Goal: Information Seeking & Learning: Learn about a topic

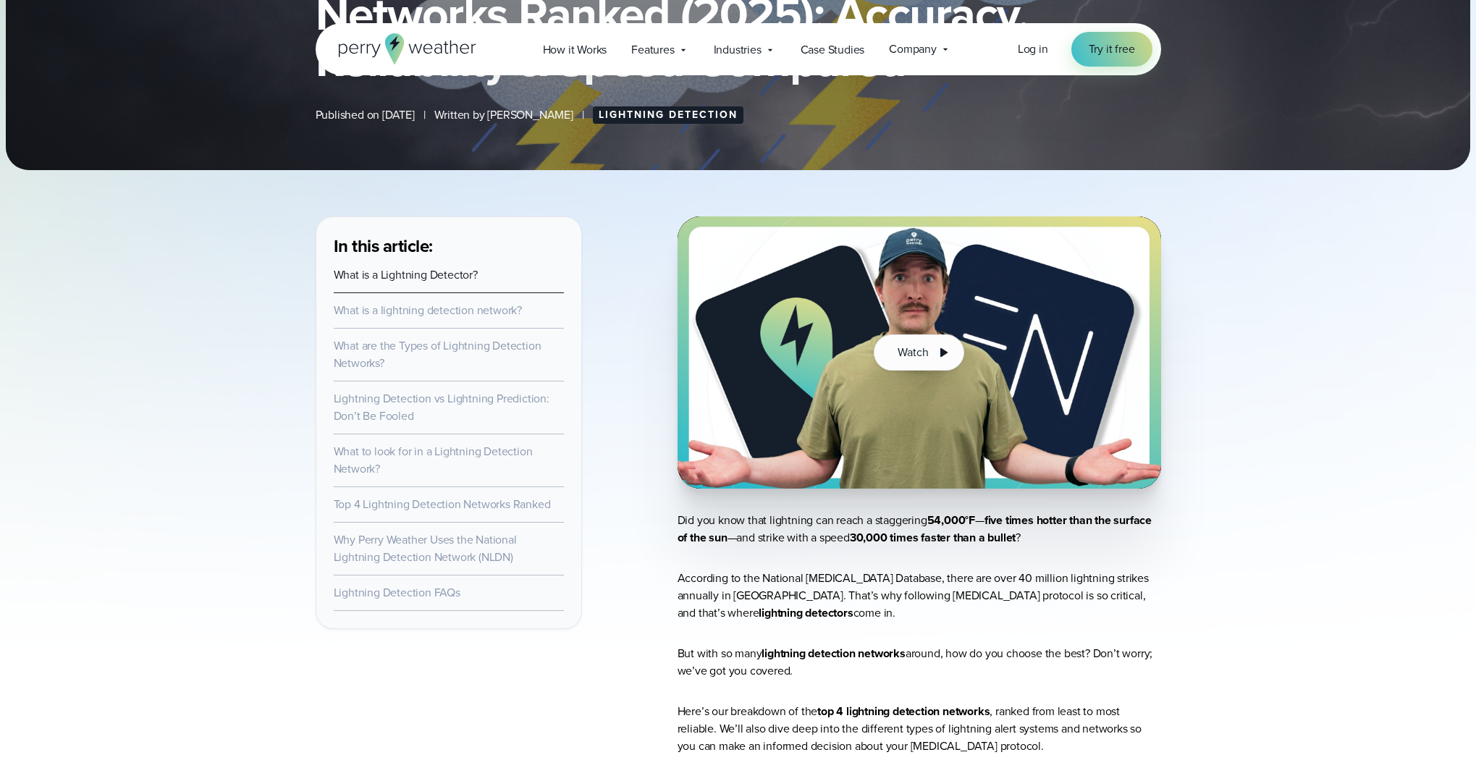
scroll to position [325, 0]
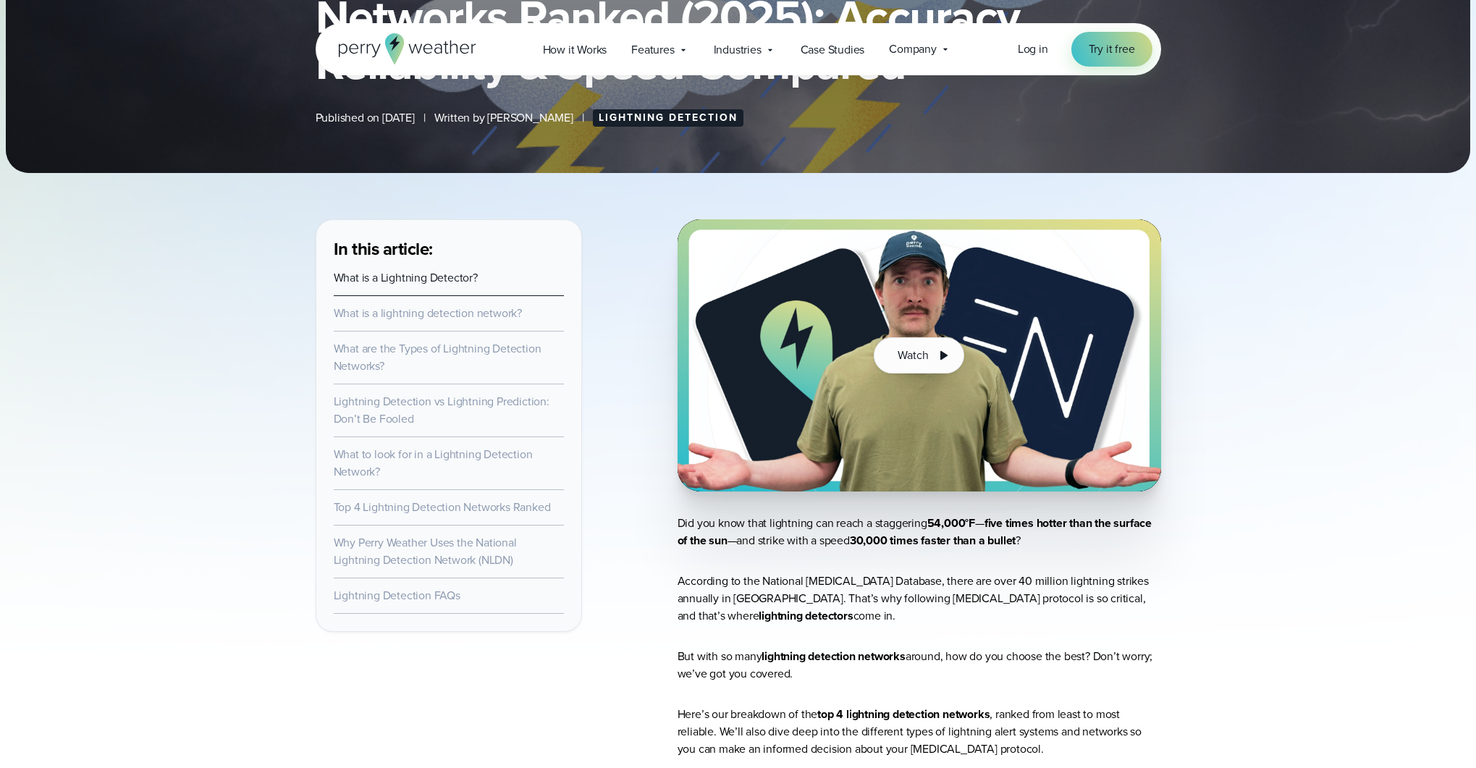
click at [688, 127] on link "Lightning Detection" at bounding box center [668, 117] width 151 height 17
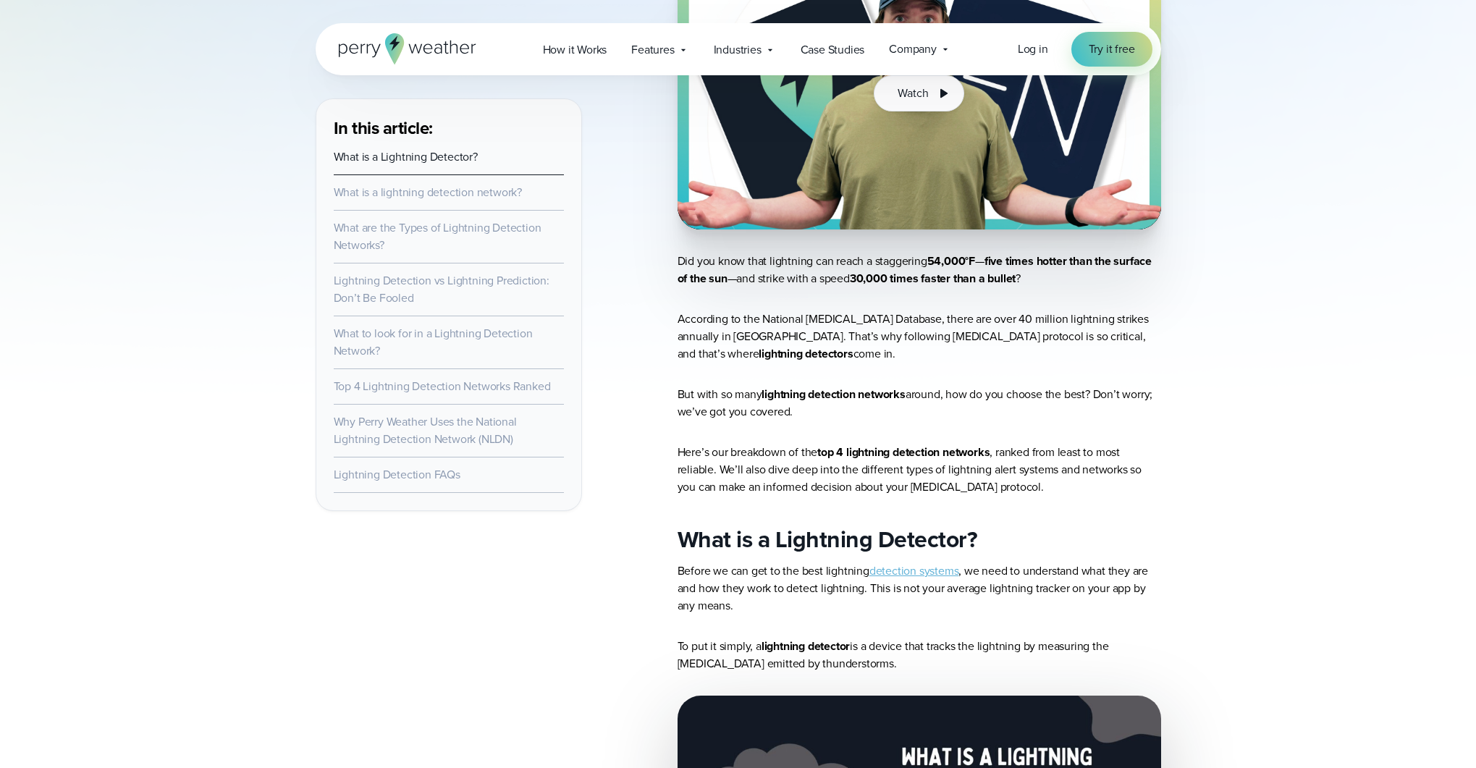
scroll to position [676, 0]
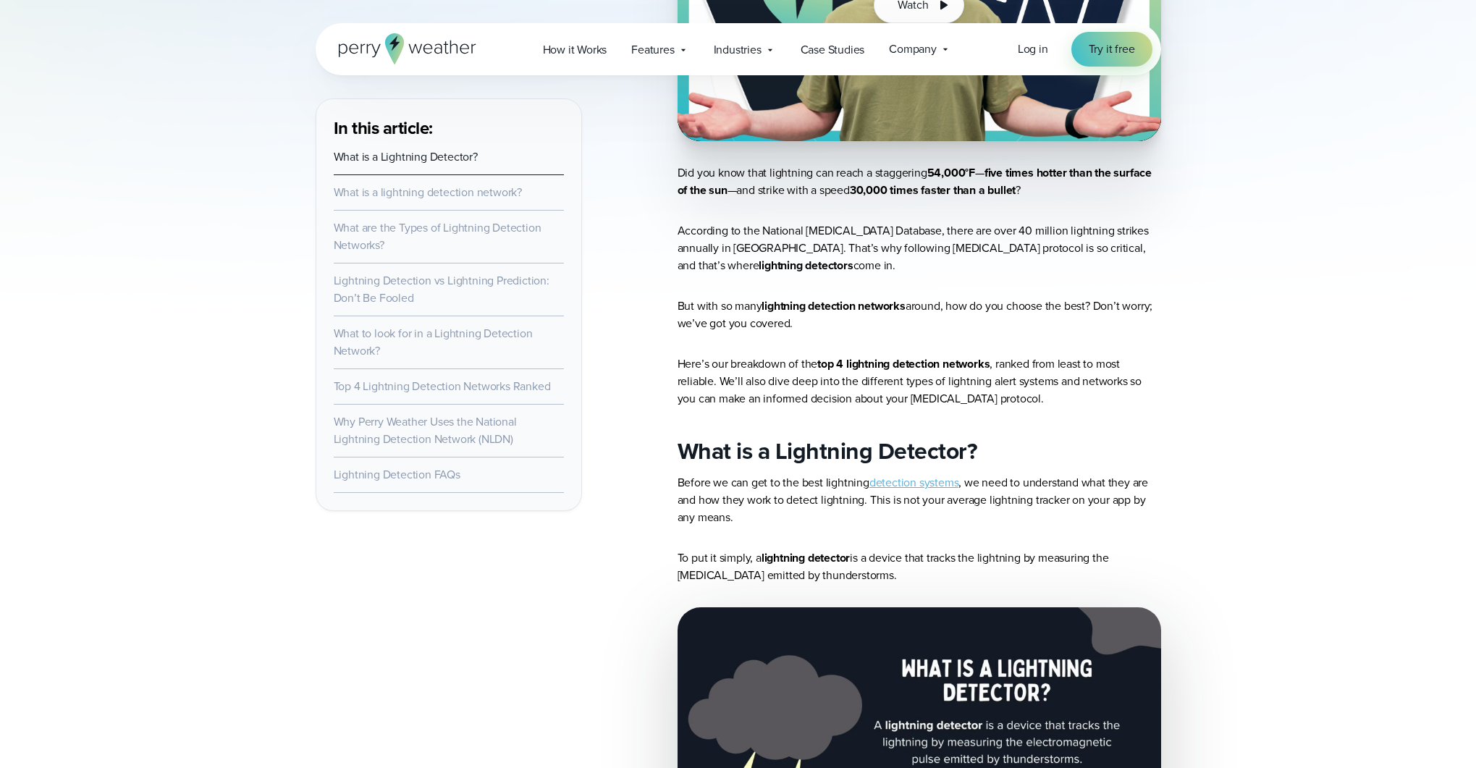
click at [387, 201] on link "What is a lightning detection network?" at bounding box center [428, 192] width 188 height 17
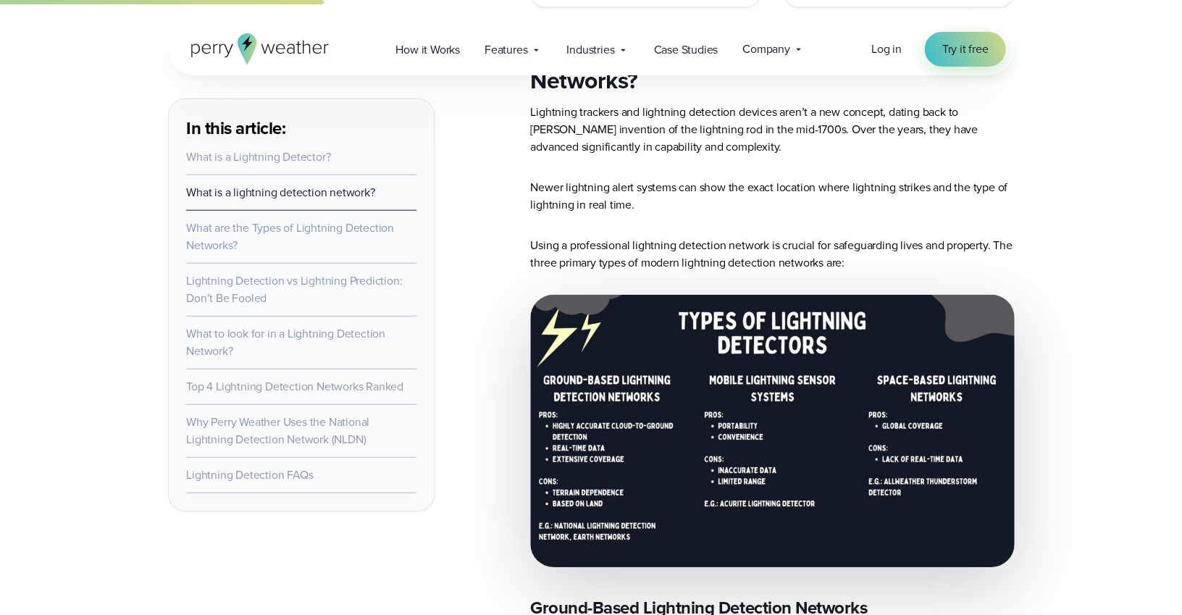
scroll to position [2276, 0]
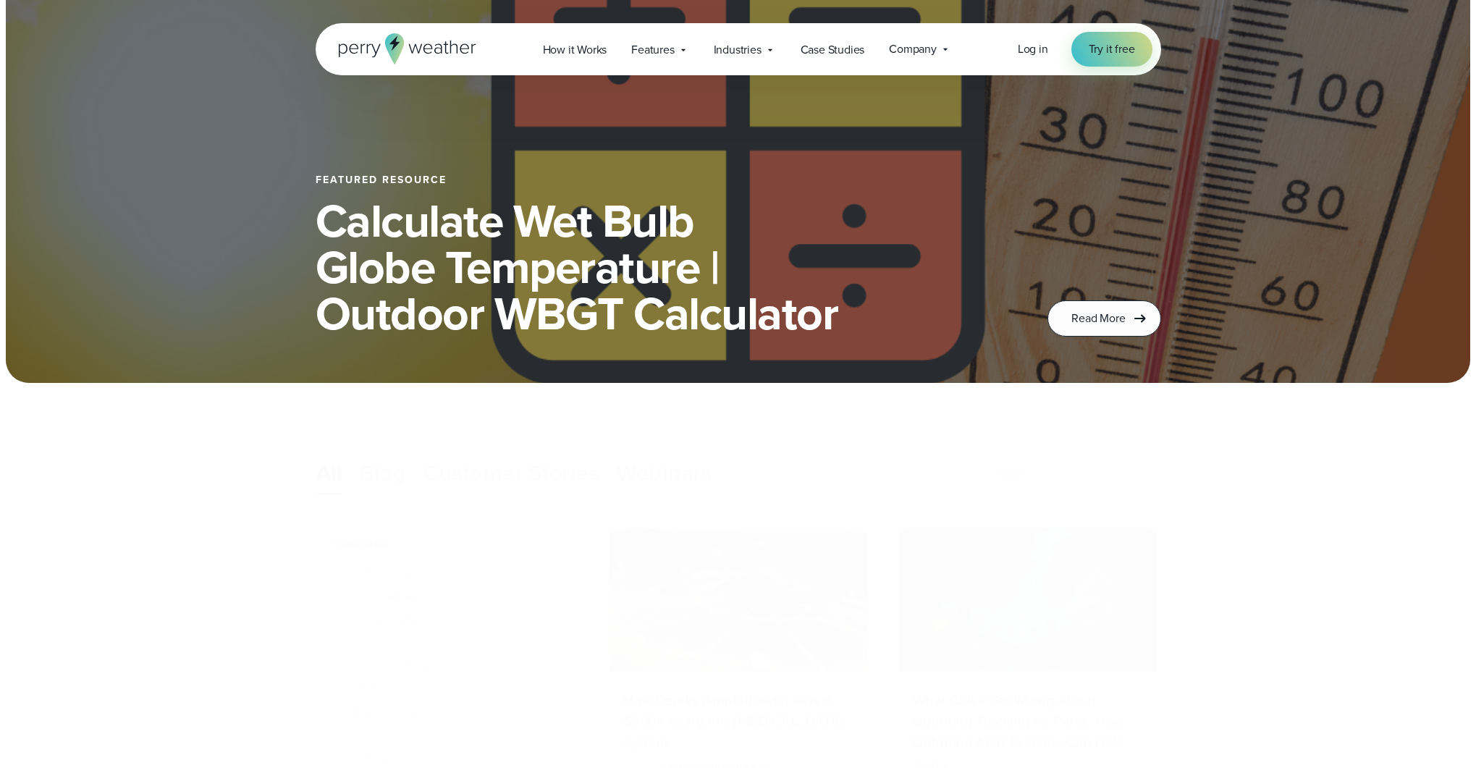
scroll to position [222, 0]
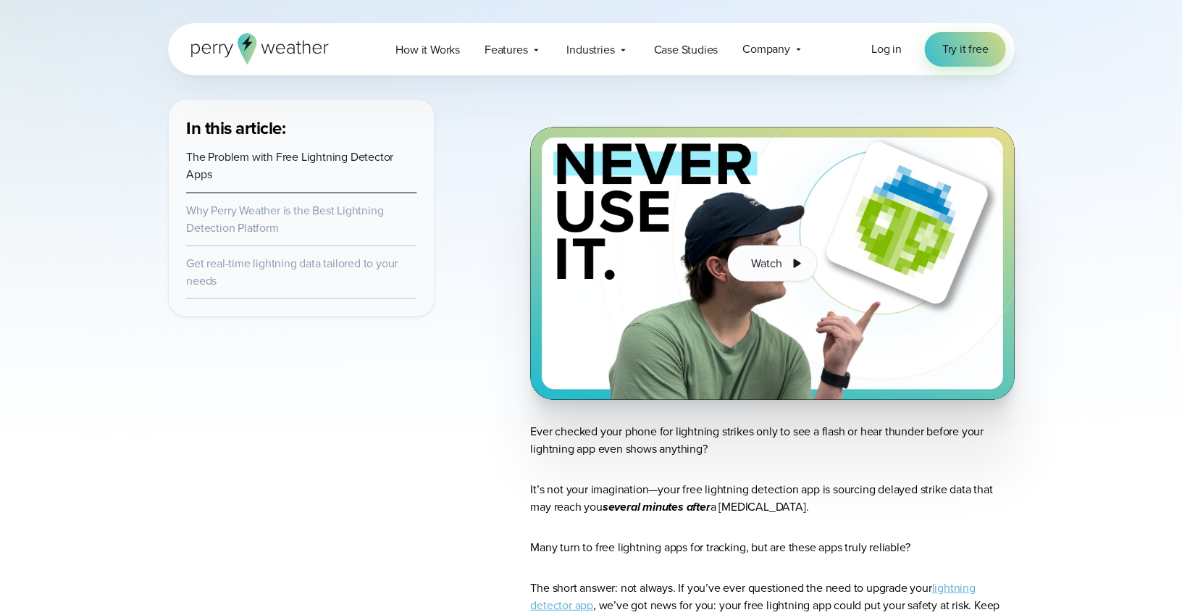
scroll to position [534, 0]
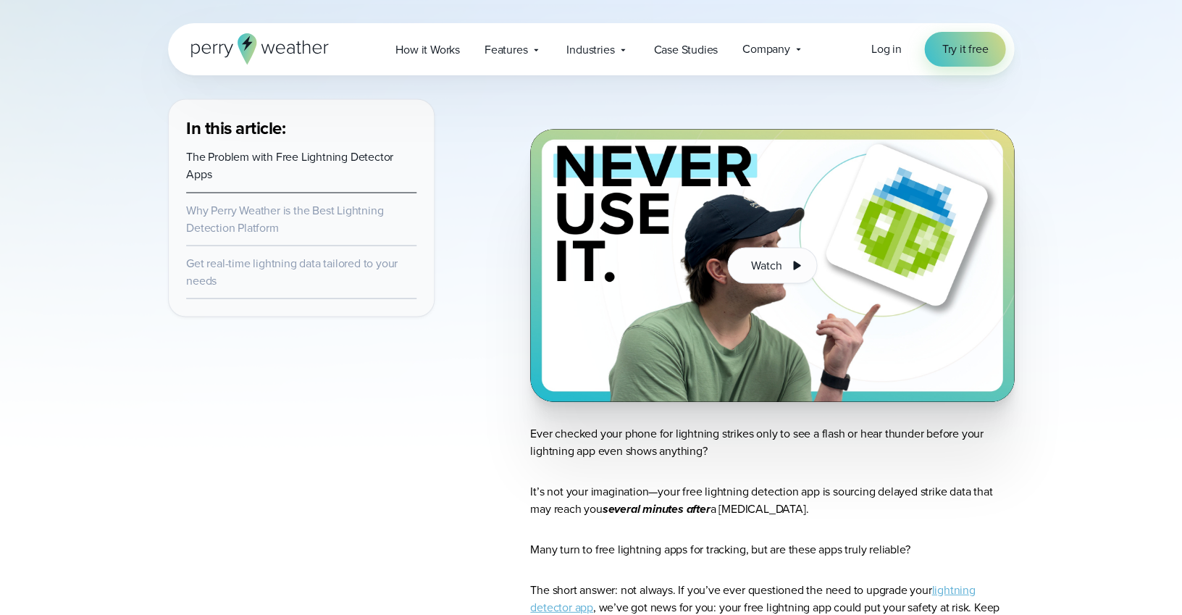
click at [335, 182] on link "The Problem with Free Lightning Detector Apps" at bounding box center [289, 165] width 207 height 34
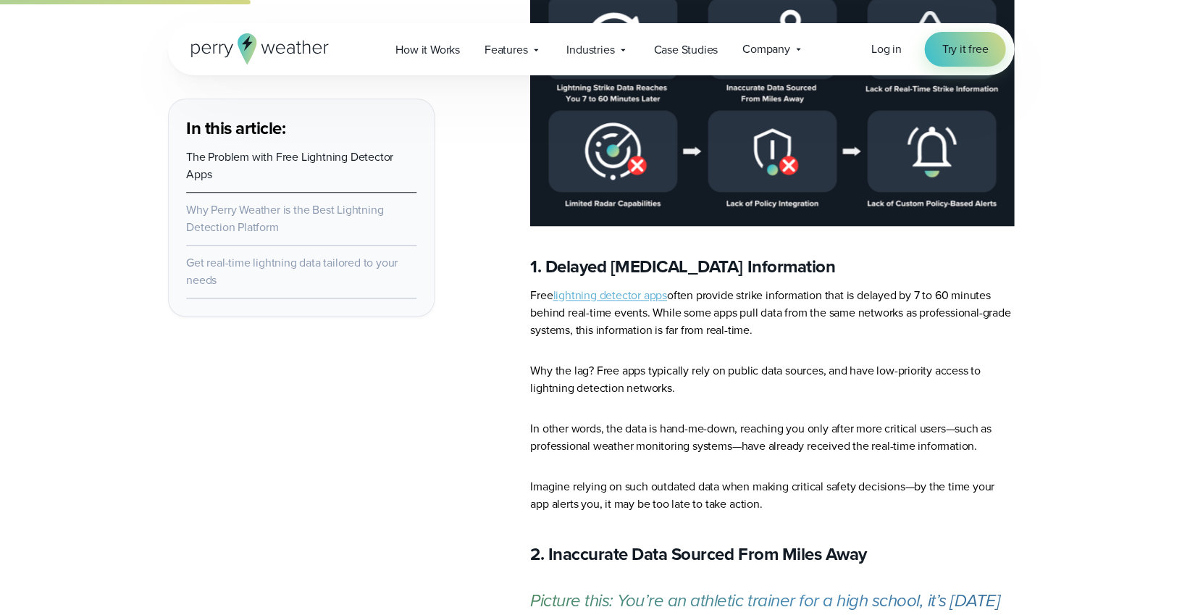
scroll to position [1749, 0]
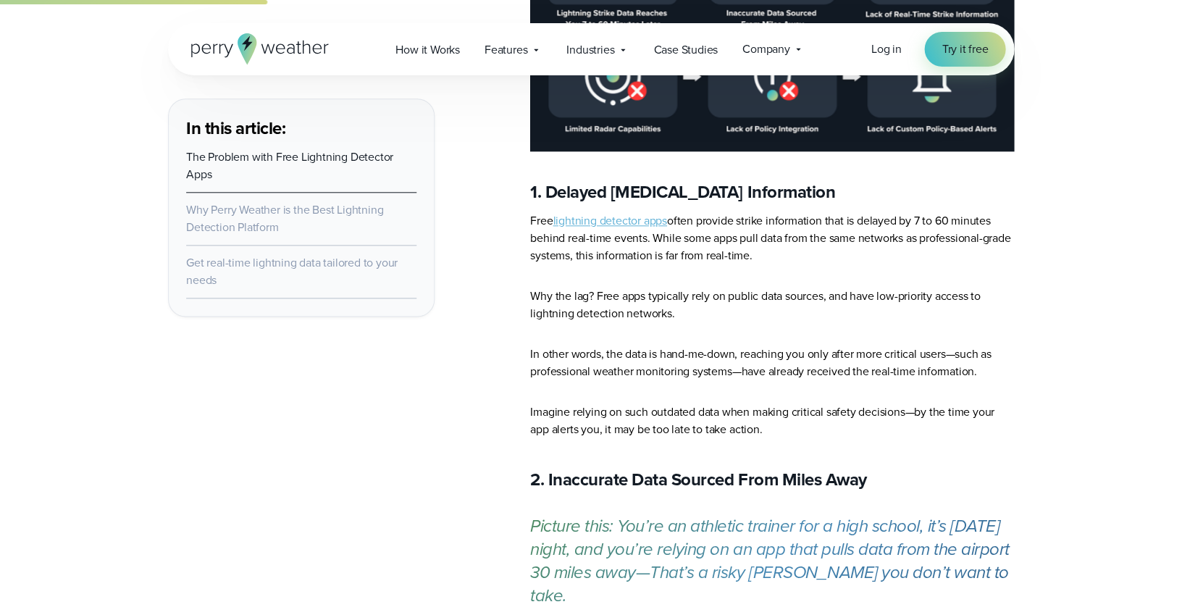
click at [323, 235] on link "Why Perry Weather is the Best Lightning Detection Platform" at bounding box center [284, 218] width 197 height 34
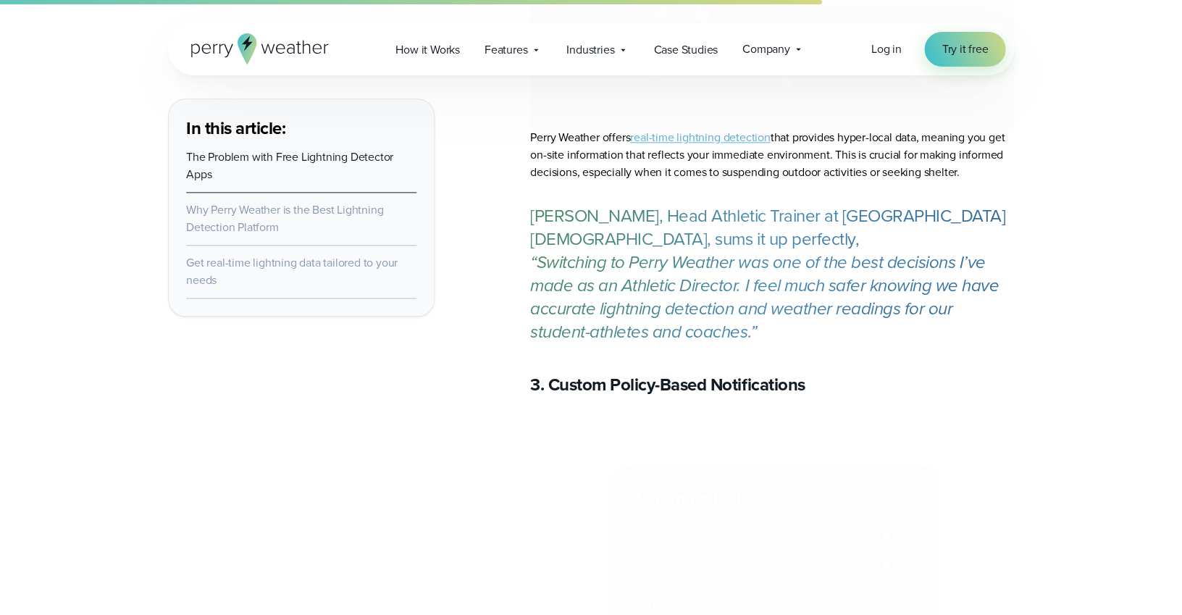
scroll to position [4792, 0]
click at [294, 288] on link "Get real-time lightning data tailored to your needs" at bounding box center [291, 271] width 211 height 34
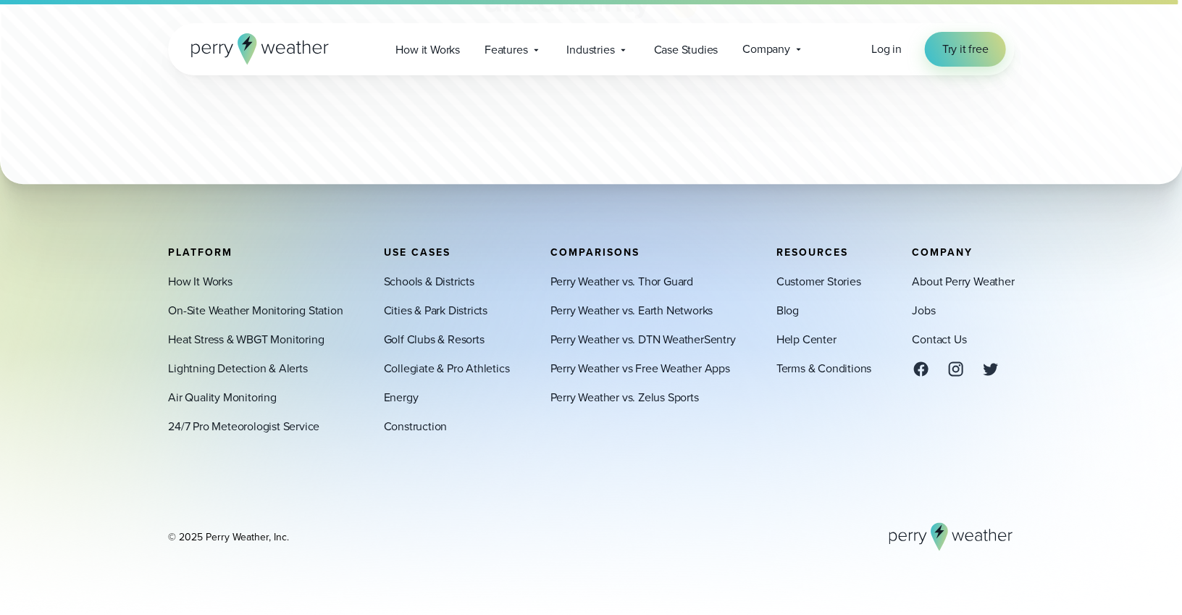
scroll to position [10091, 0]
click at [414, 59] on span "How it Works" at bounding box center [427, 49] width 64 height 17
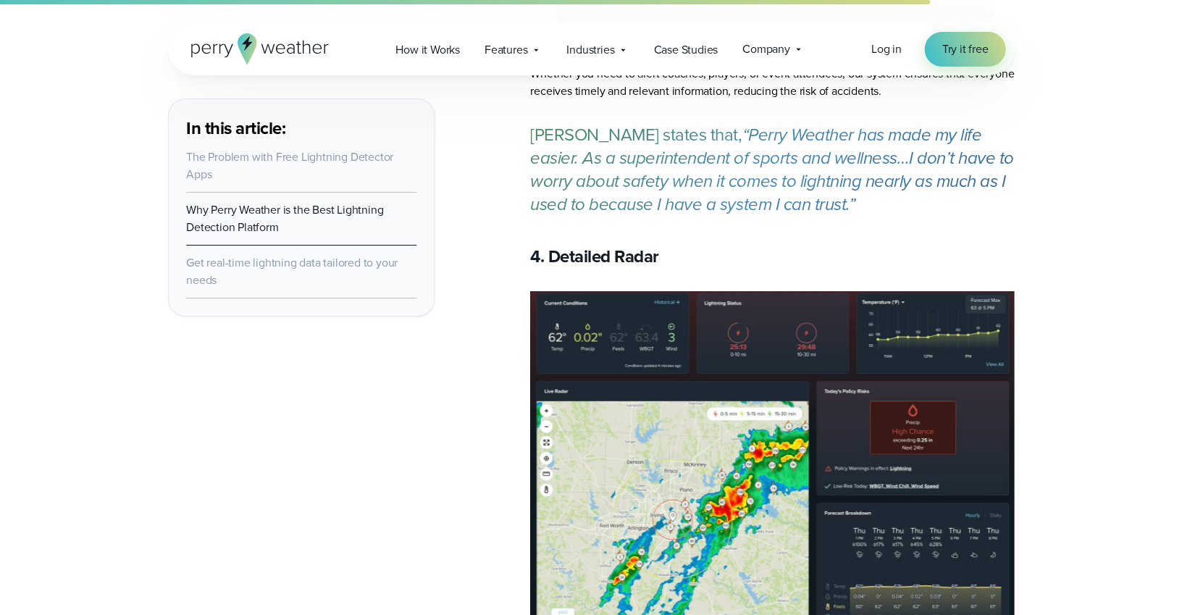
scroll to position [5632, 0]
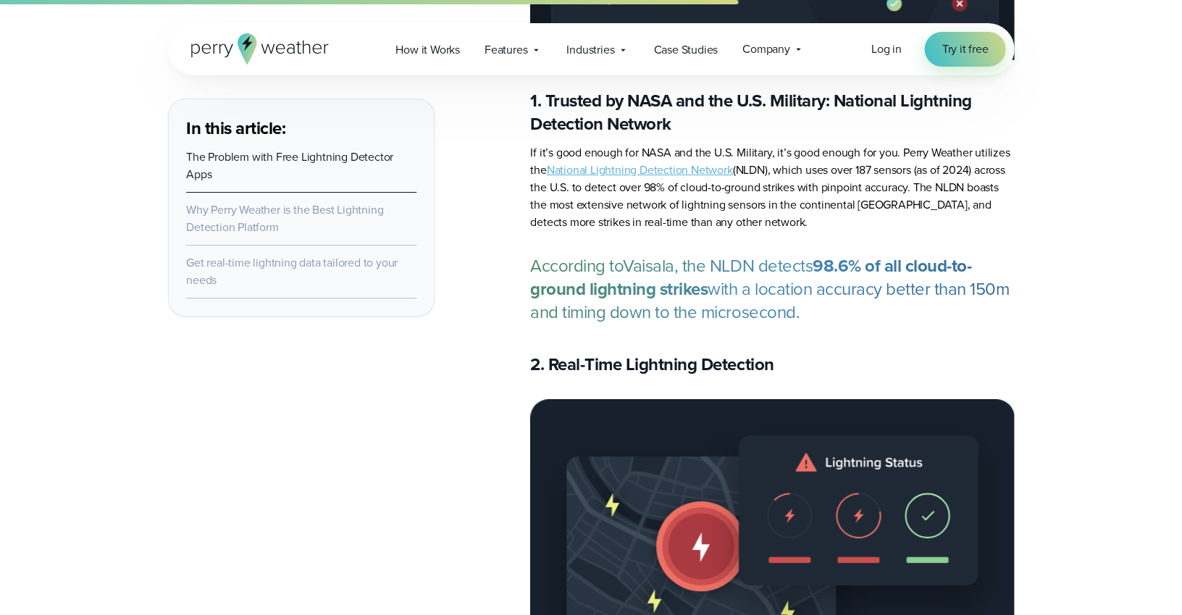
scroll to position [4226, 0]
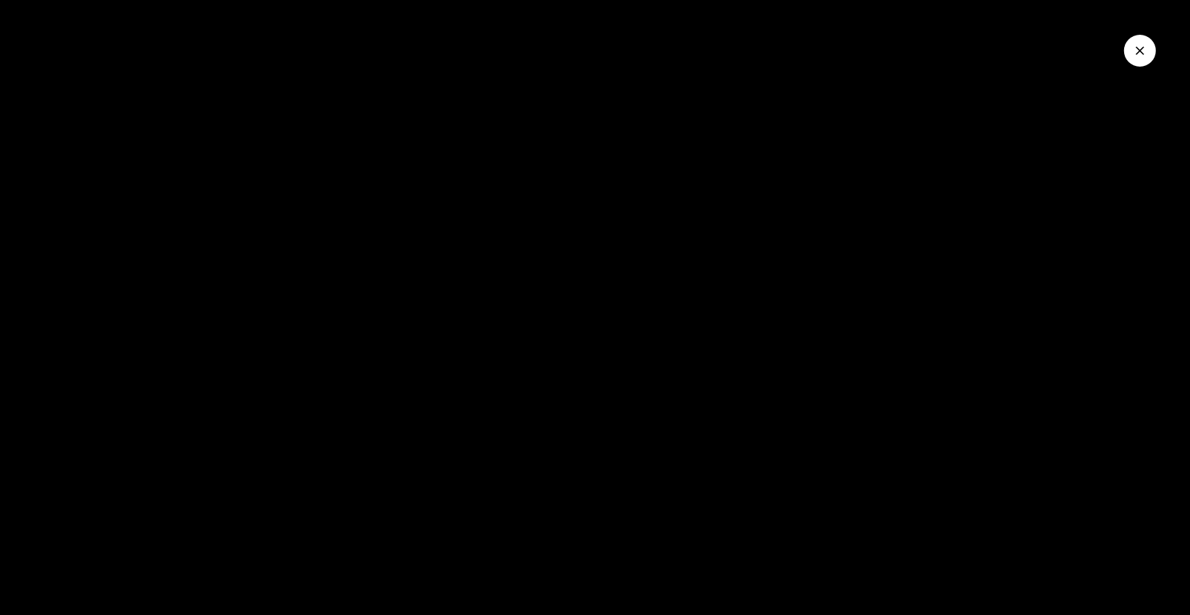
click at [1132, 58] on icon "Close Video" at bounding box center [1139, 50] width 14 height 14
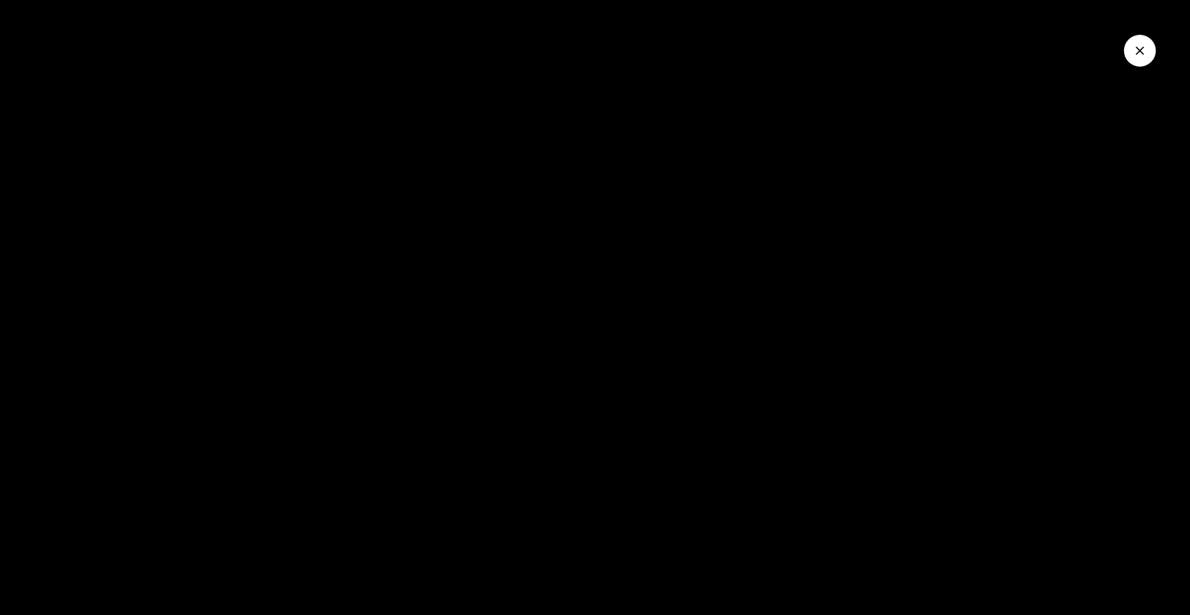
click at [1135, 55] on icon "Close Video" at bounding box center [1139, 50] width 9 height 9
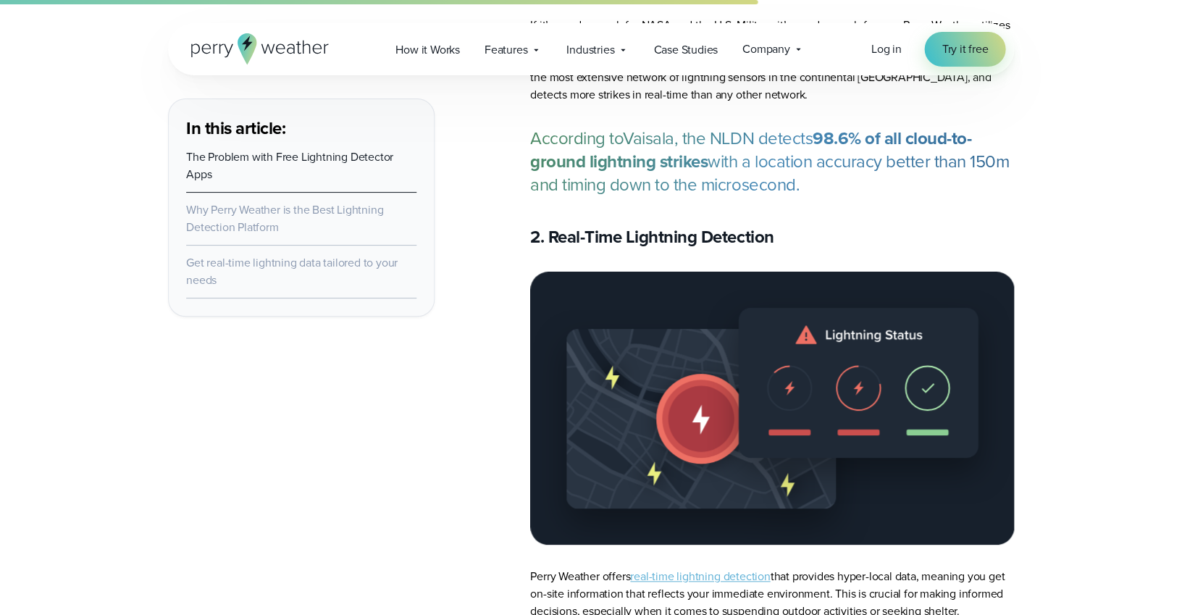
scroll to position [4367, 0]
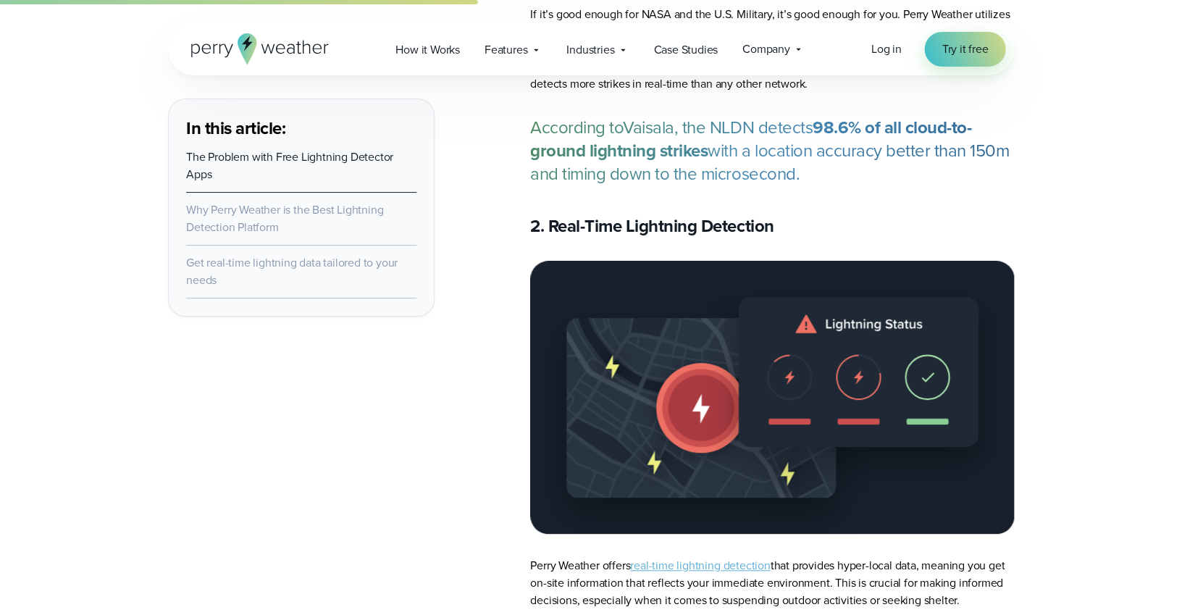
scroll to position [1749, 0]
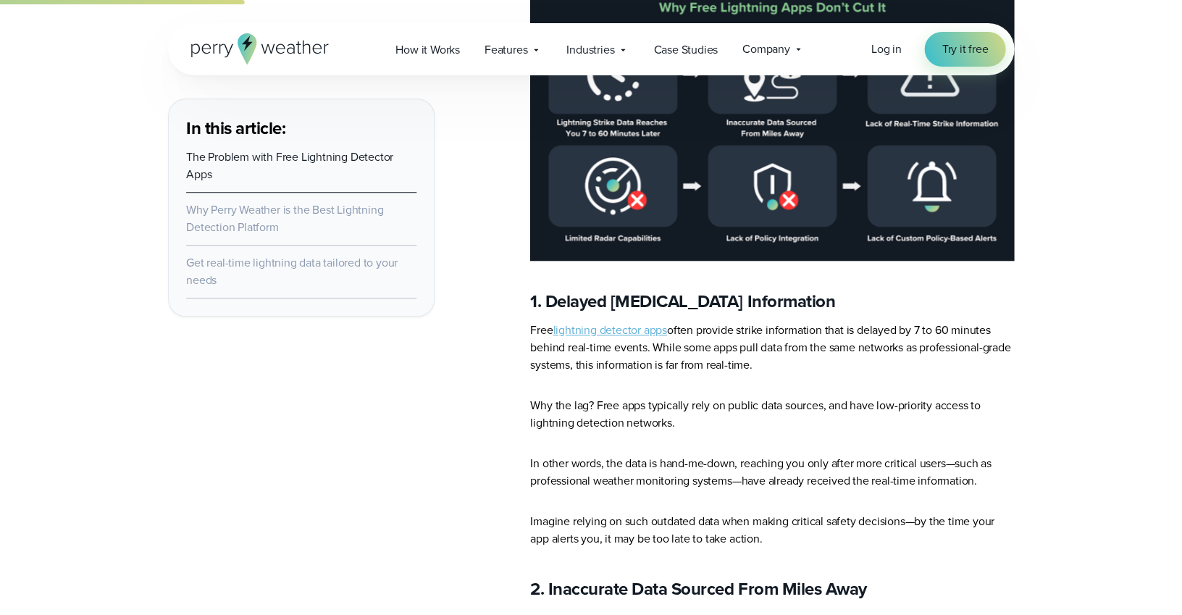
scroll to position [1715, 0]
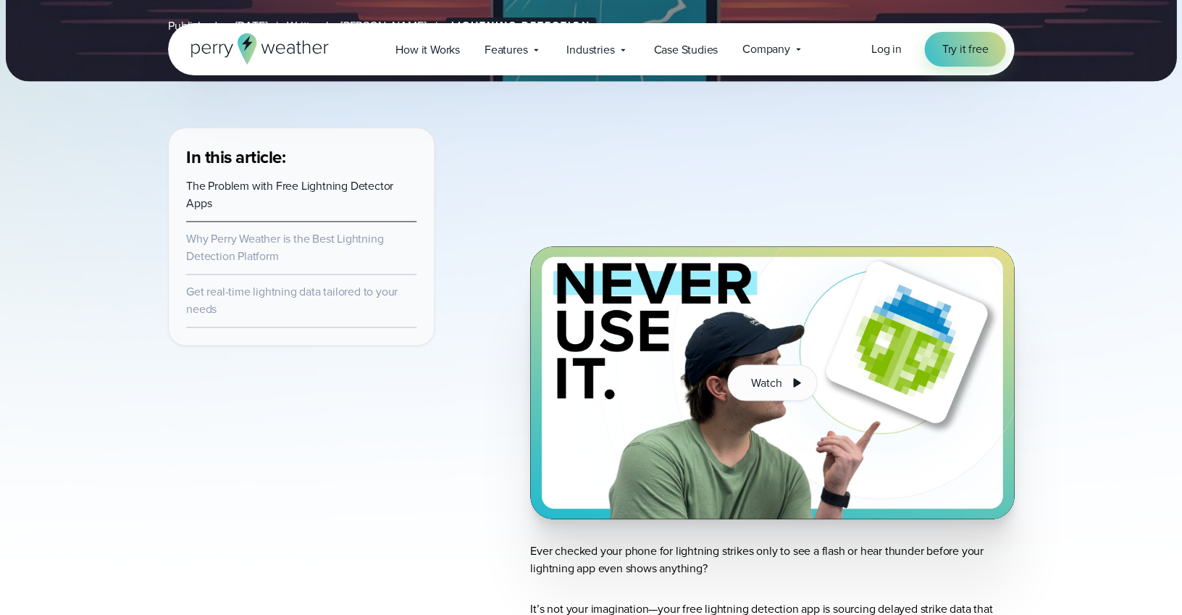
drag, startPoint x: 432, startPoint y: 220, endPoint x: 431, endPoint y: 209, distance: 11.6
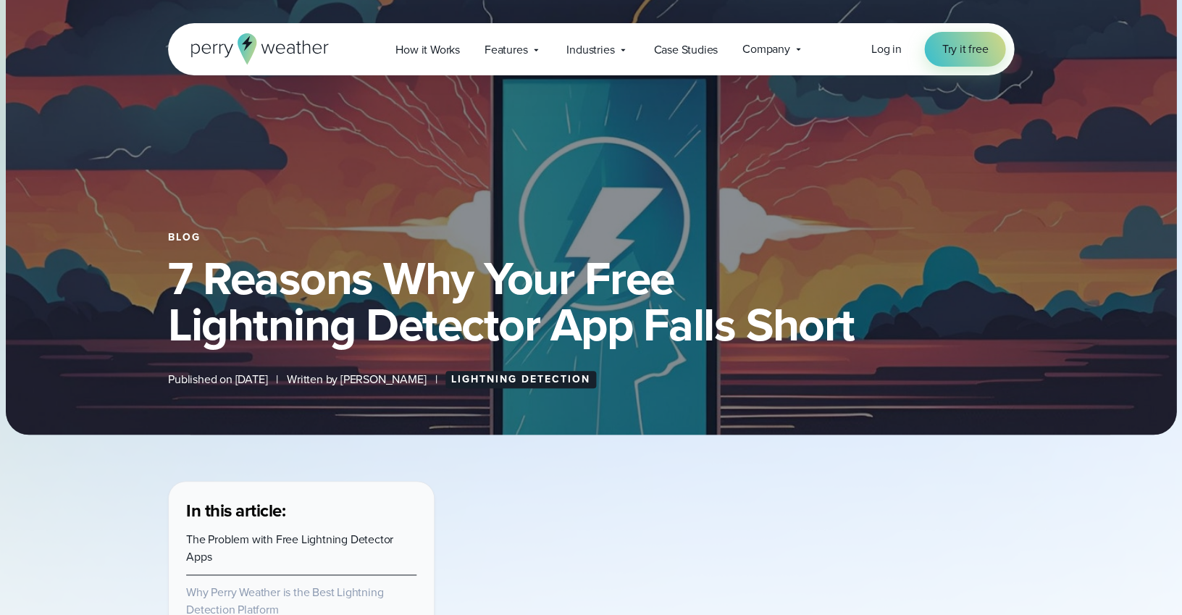
scroll to position [0, 0]
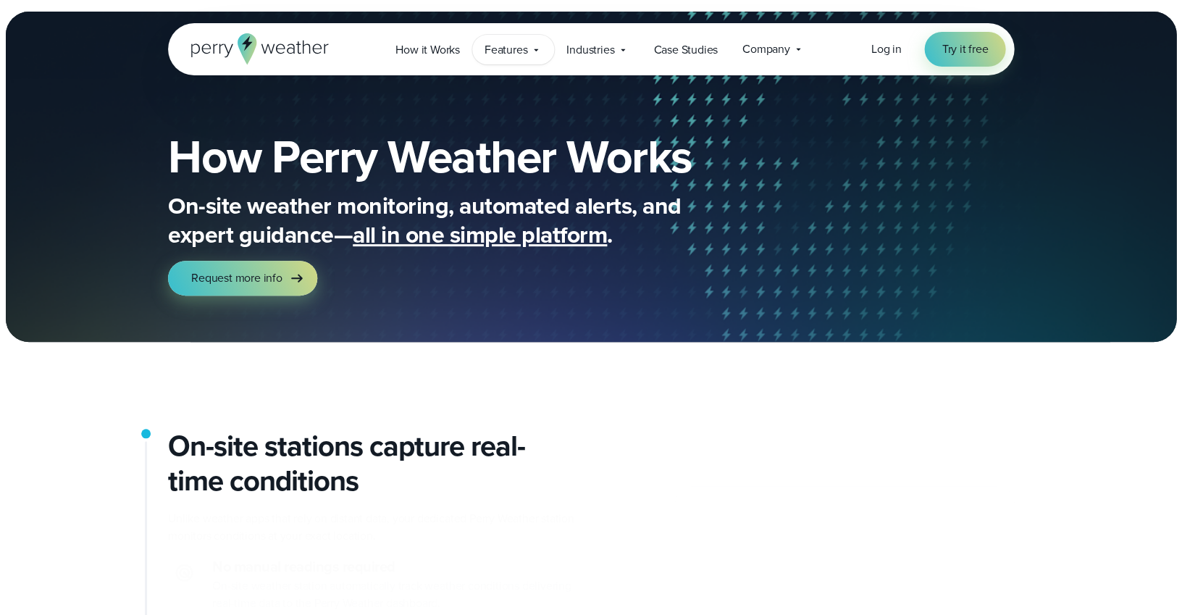
click at [492, 59] on span "Features" at bounding box center [505, 49] width 43 height 17
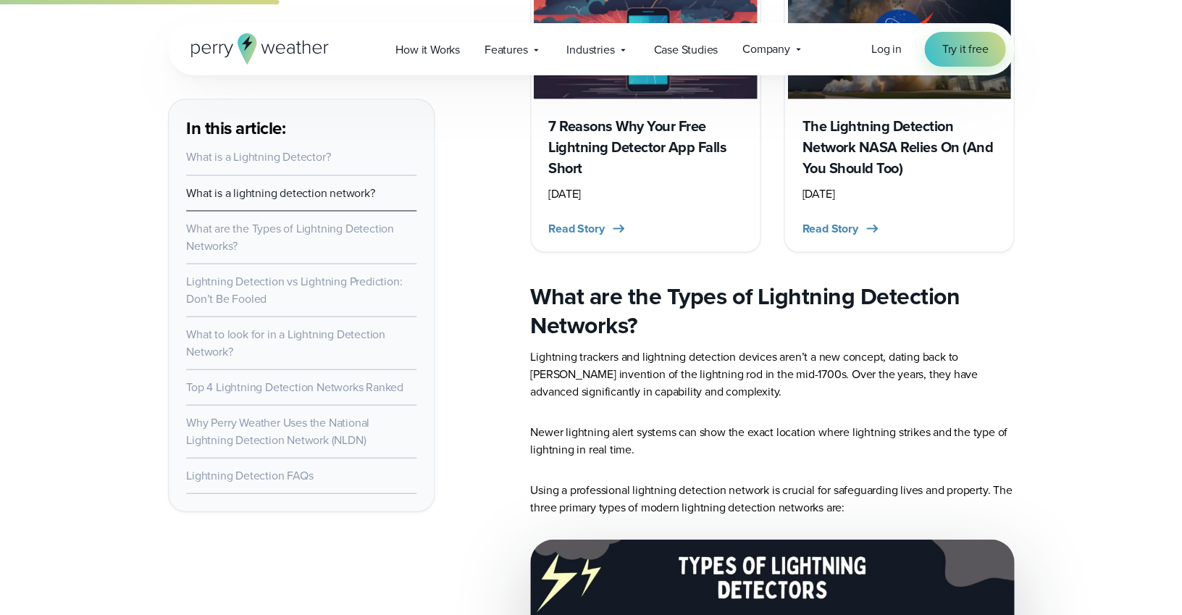
scroll to position [2033, 0]
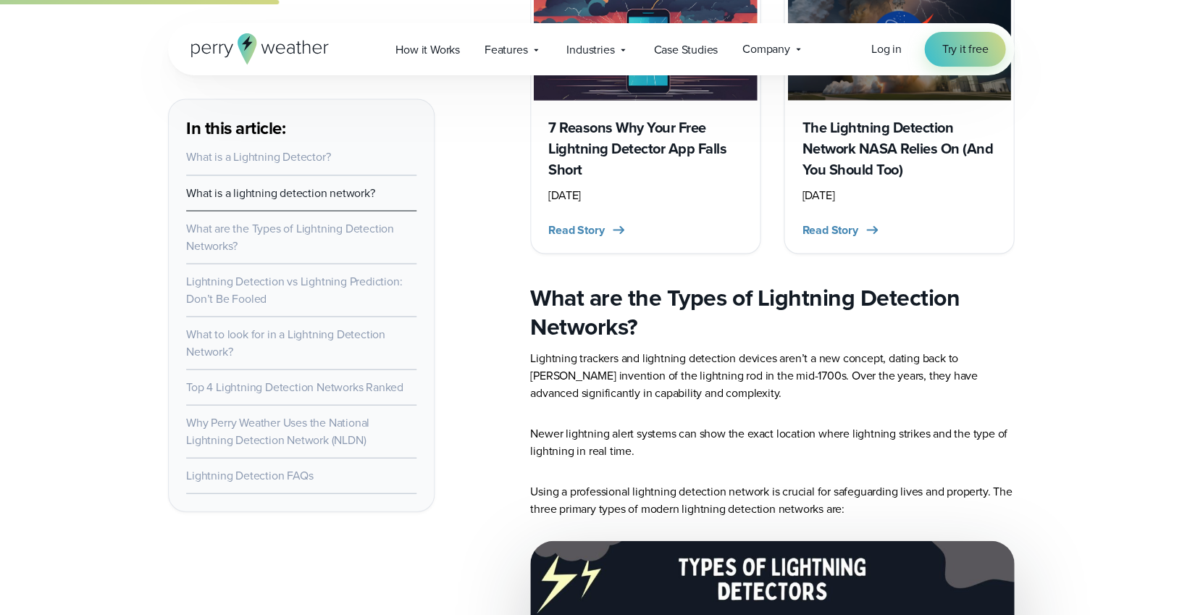
scroll to position [540, 0]
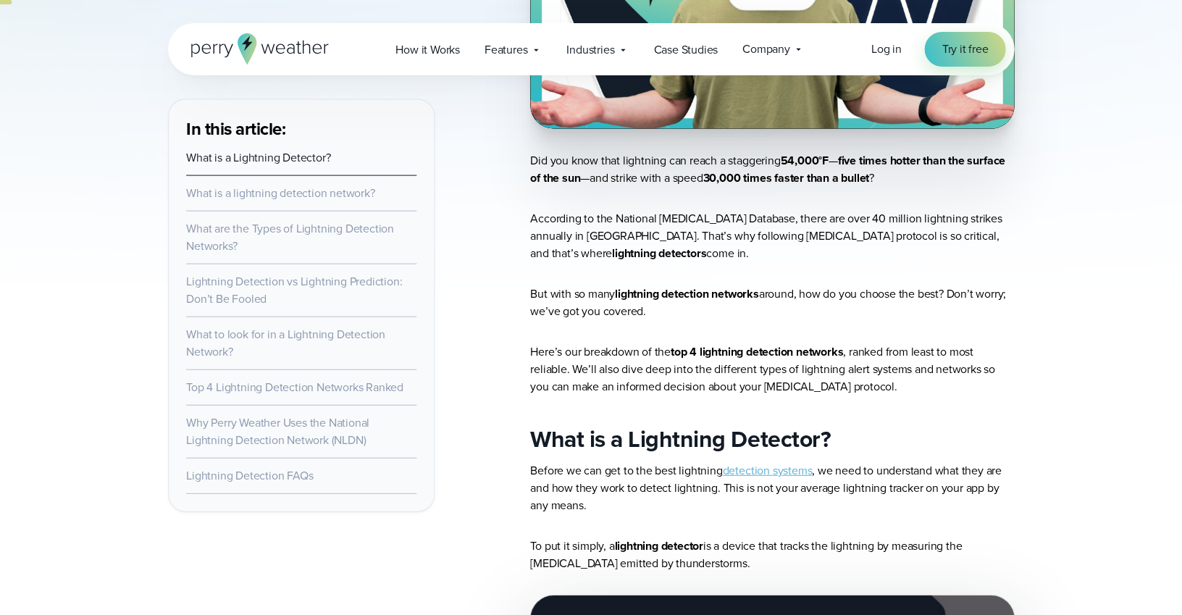
scroll to position [692, 0]
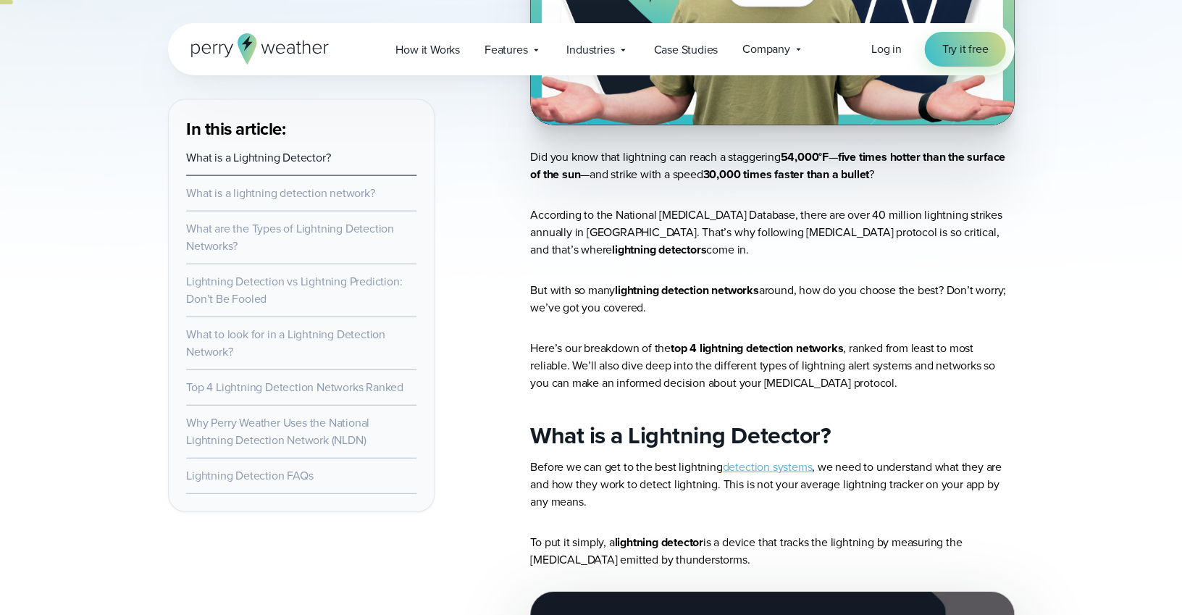
click at [222, 395] on link "Top 4 Lightning Detection Networks Ranked" at bounding box center [294, 386] width 217 height 17
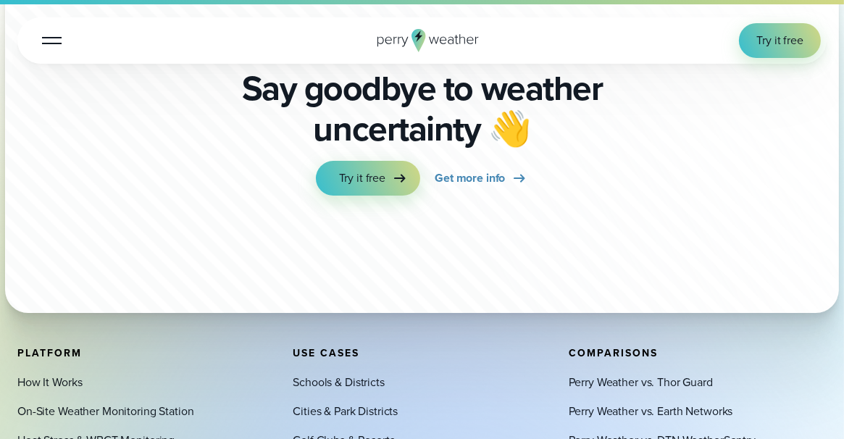
scroll to position [10940, 0]
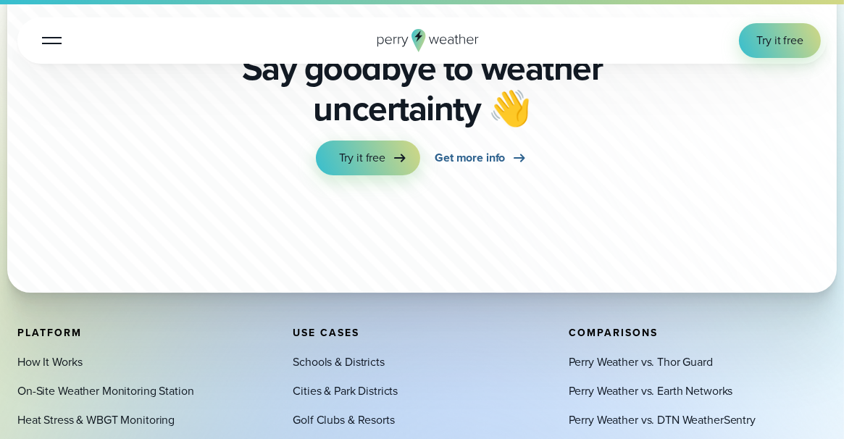
click at [468, 167] on span "Get more info" at bounding box center [469, 157] width 70 height 17
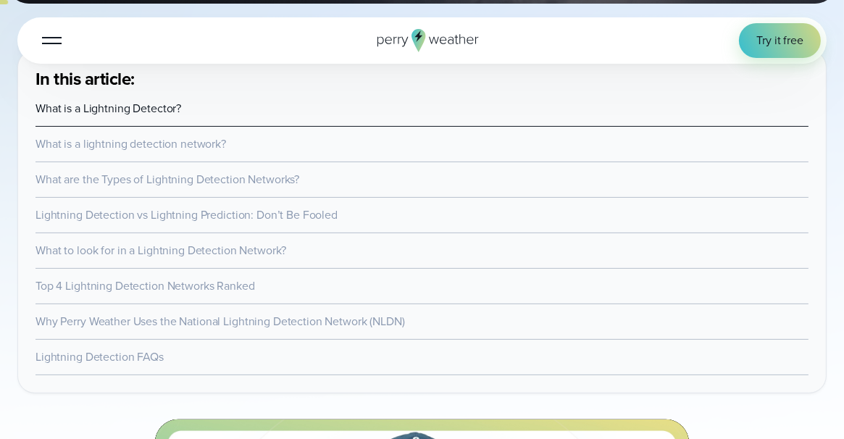
click at [98, 365] on link "Lightning Detection FAQs" at bounding box center [99, 356] width 128 height 17
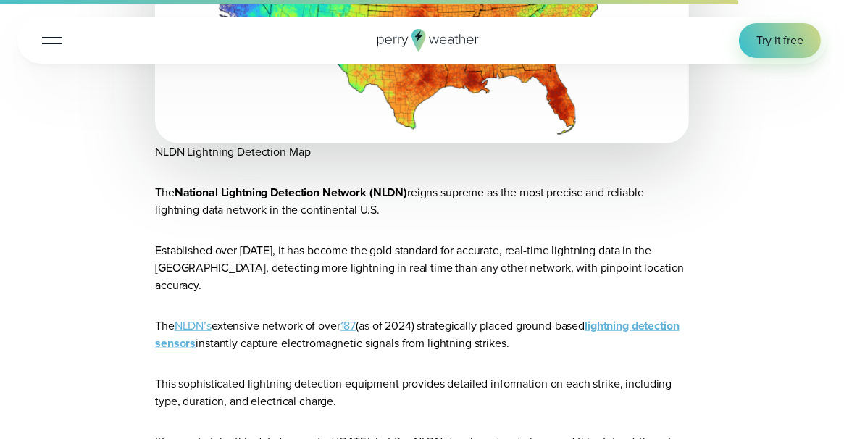
scroll to position [9442, 0]
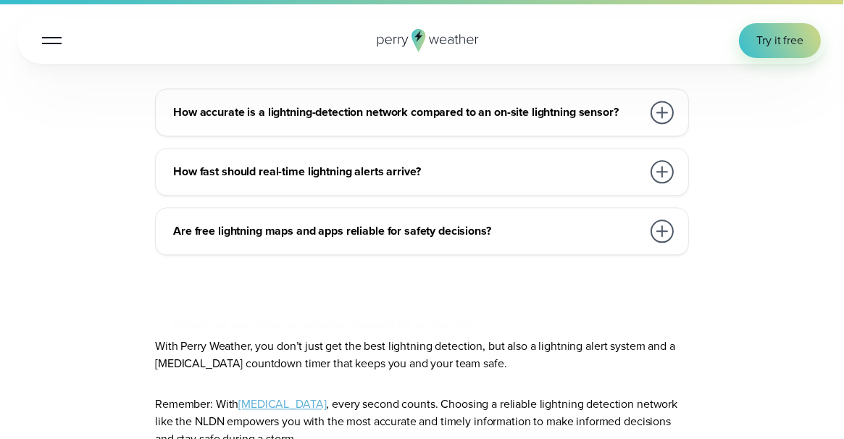
click at [227, 121] on h3 "How accurate is a lightning-detection network compared to an on-site lightning …" at bounding box center [407, 112] width 468 height 17
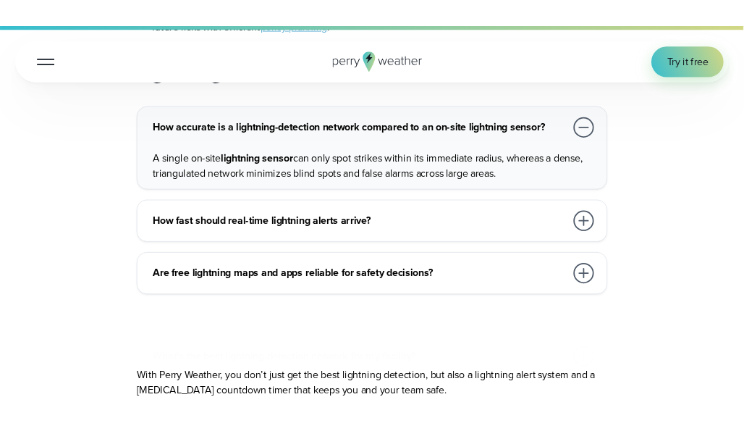
scroll to position [9446, 0]
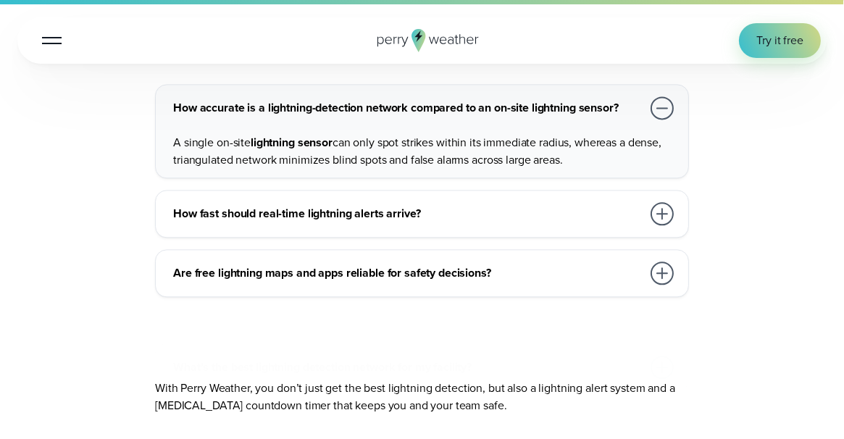
click at [207, 222] on h3 "How fast should real-time lightning alerts arrive?" at bounding box center [407, 213] width 468 height 17
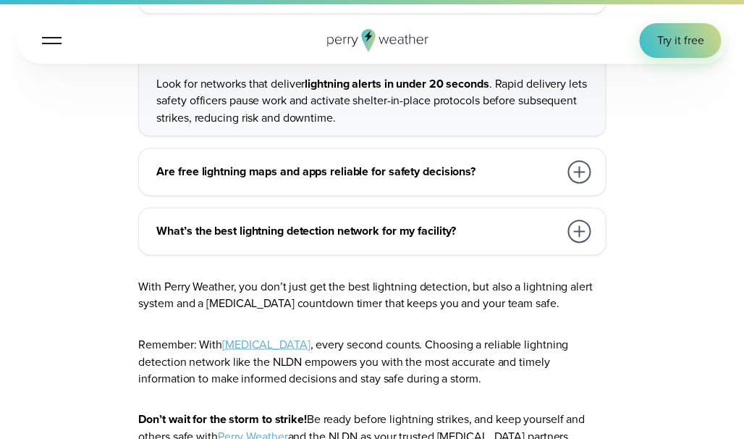
scroll to position [9444, 0]
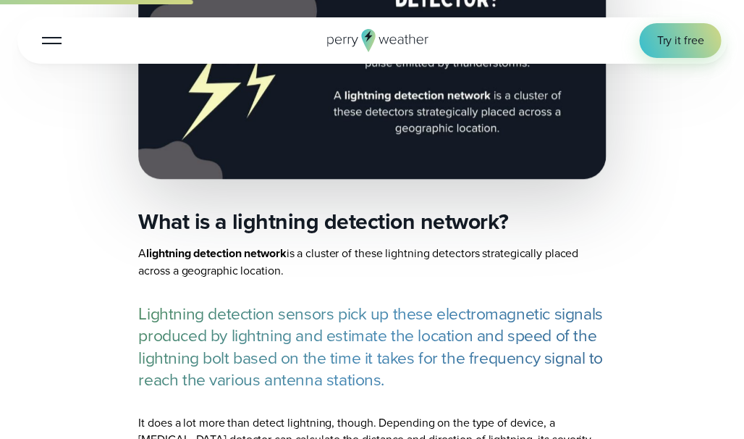
scroll to position [1793, 0]
